Goal: Transaction & Acquisition: Purchase product/service

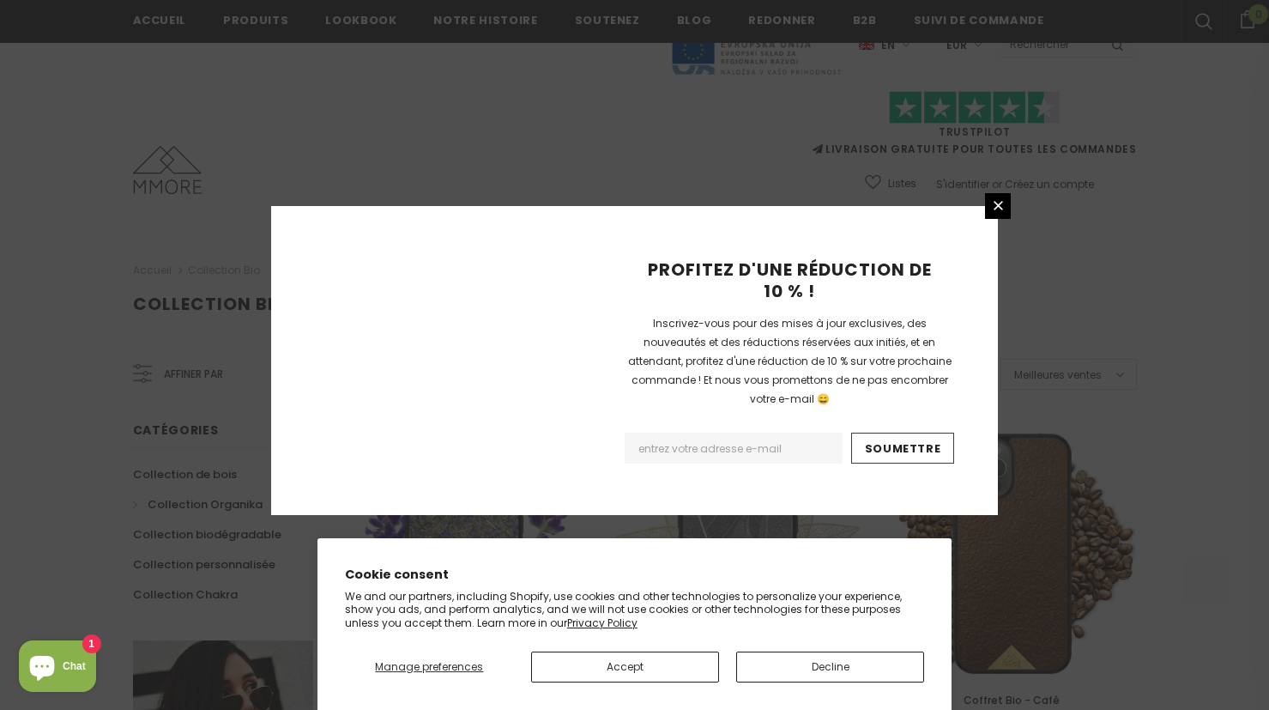
scroll to position [1984, 0]
